Goal: Information Seeking & Learning: Find specific fact

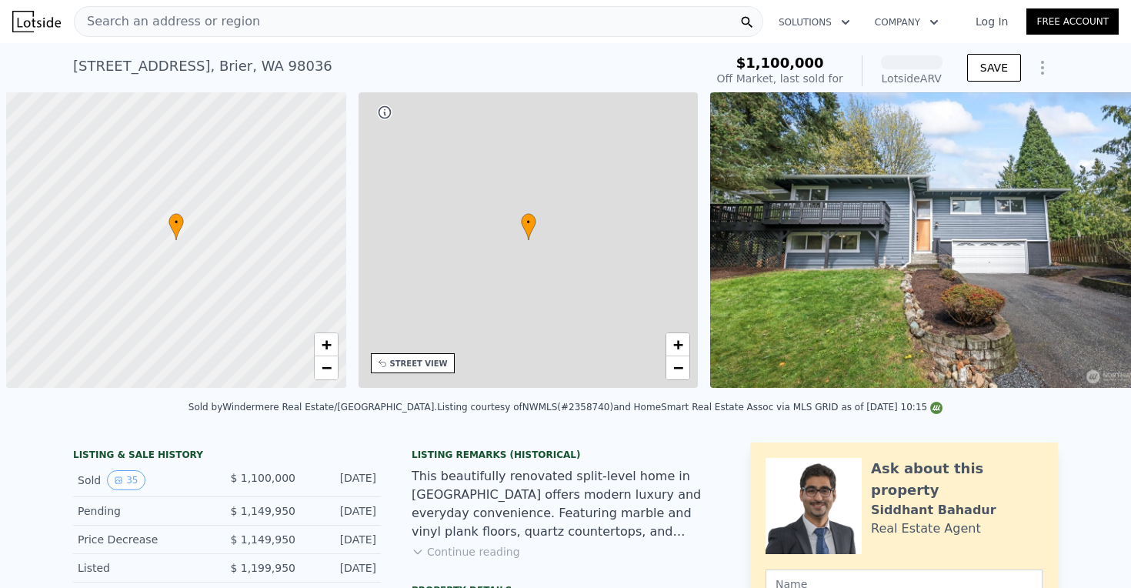
scroll to position [0, 6]
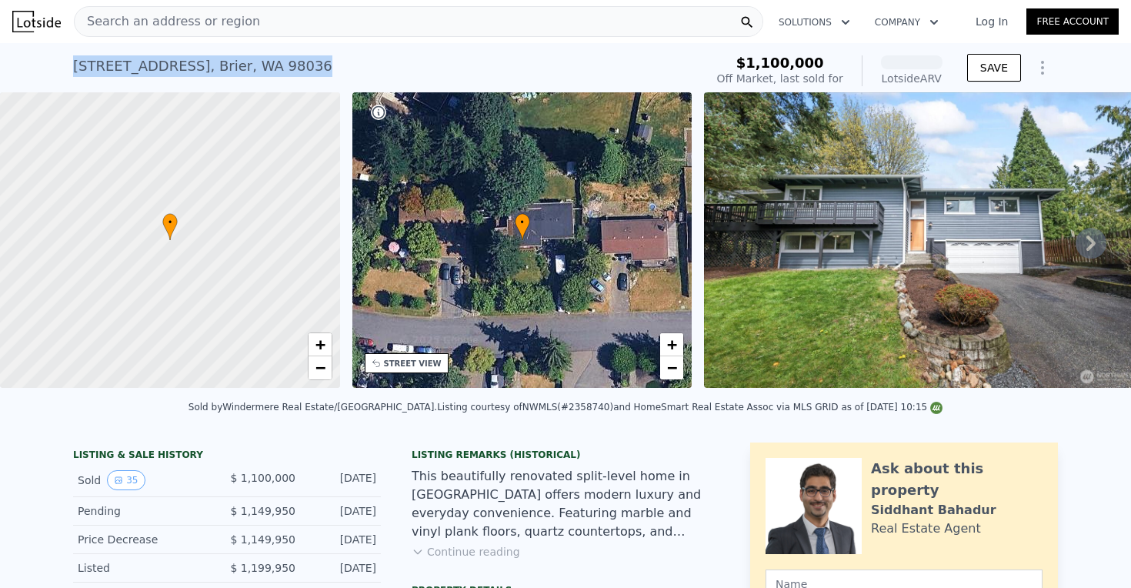
drag, startPoint x: 328, startPoint y: 60, endPoint x: 1, endPoint y: 60, distance: 327.7
click at [1, 60] on div "3217 226th Pl SW , Brier , WA 98036 Sold May 2025 for $1.100m (~ARV ) $1,100,00…" at bounding box center [565, 67] width 1131 height 49
copy div "3217 226th Pl SW , Brier , WA 98036 Sold May 2025 for $1.100m (~ARV )"
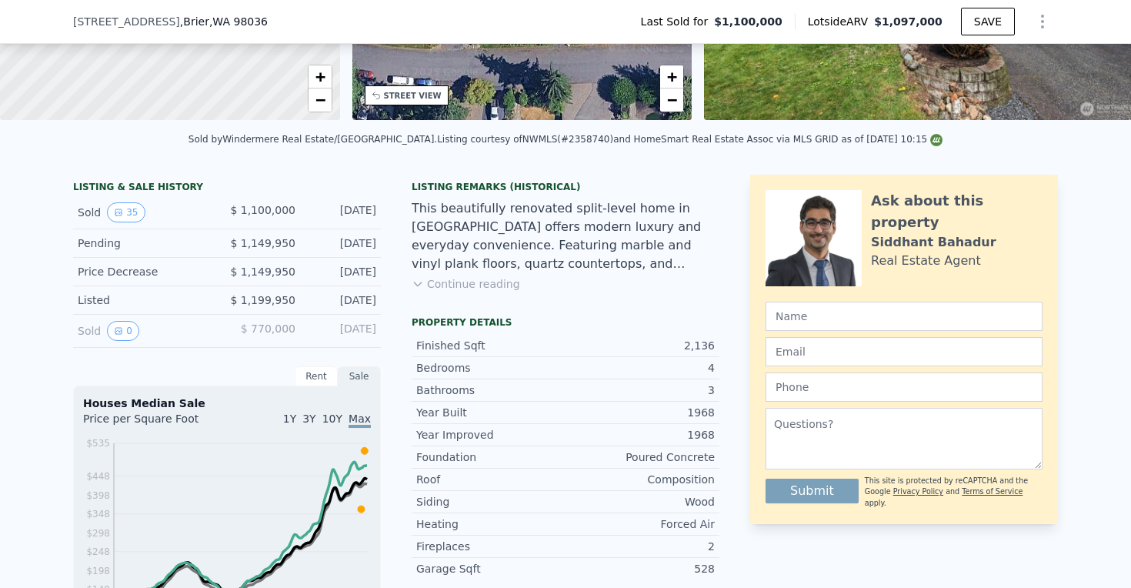
scroll to position [265, 0]
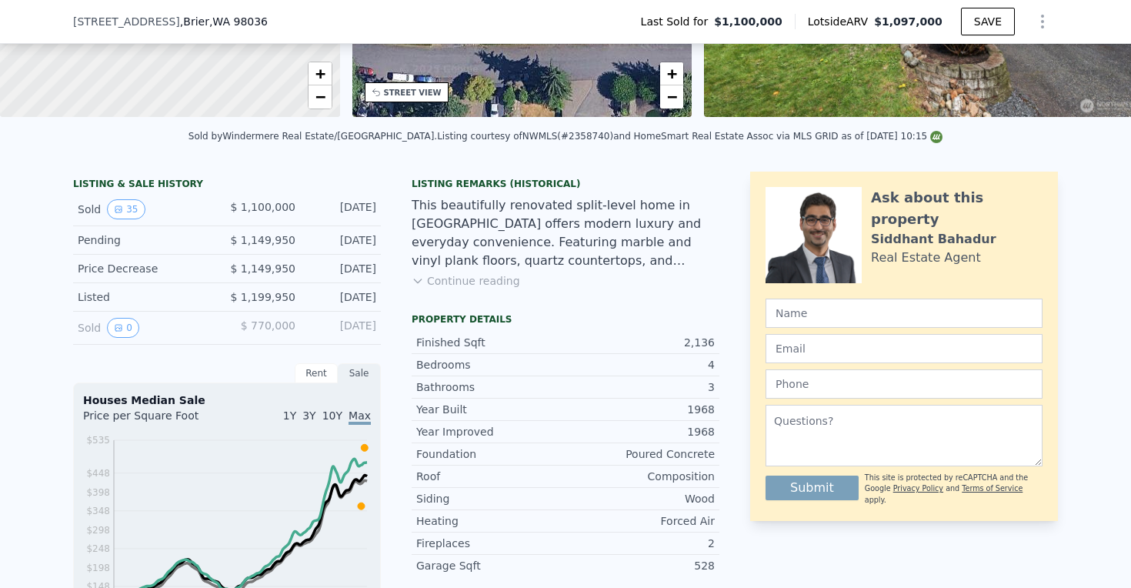
click at [260, 322] on span "$ 770,000" at bounding box center [268, 325] width 55 height 12
drag, startPoint x: 241, startPoint y: 326, endPoint x: 298, endPoint y: 322, distance: 57.1
click at [298, 322] on div "Sold 0 $ 770,000 [DATE]" at bounding box center [227, 328] width 308 height 33
drag, startPoint x: 241, startPoint y: 196, endPoint x: 296, endPoint y: 198, distance: 55.4
click at [296, 198] on div "Sold 35 $ 1,100,000 [DATE]" at bounding box center [227, 209] width 308 height 33
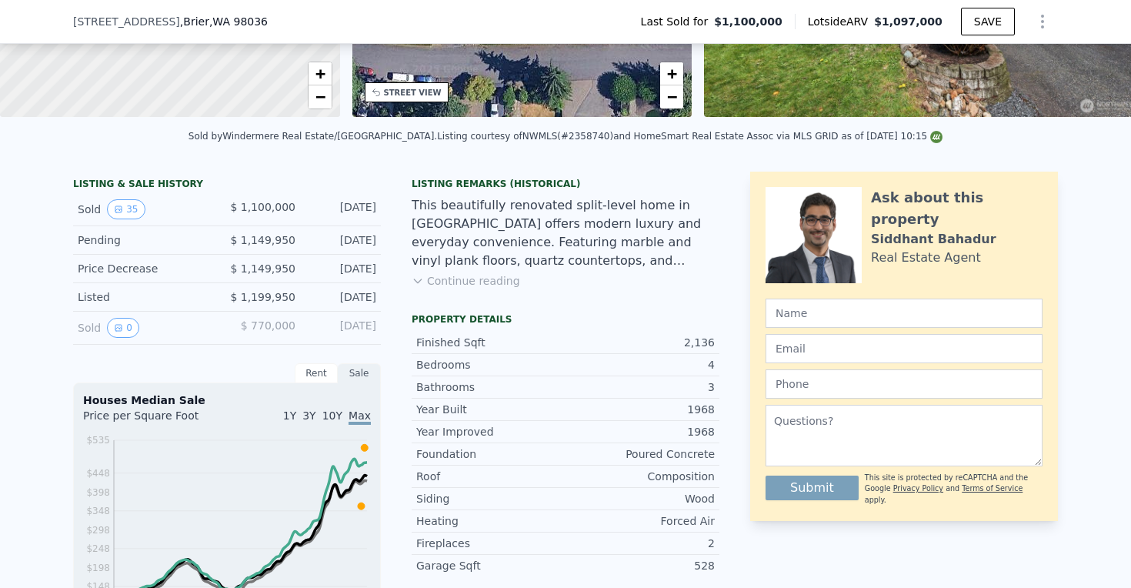
scroll to position [0, 0]
drag, startPoint x: 257, startPoint y: 20, endPoint x: 70, endPoint y: 24, distance: 187.0
click at [71, 23] on div "[STREET_ADDRESS] Last Sold for $1,100,000 Lotside ARV $1,097,000 SAVE" at bounding box center [565, 22] width 1131 height 44
copy div "[STREET_ADDRESS]"
